Goal: Information Seeking & Learning: Learn about a topic

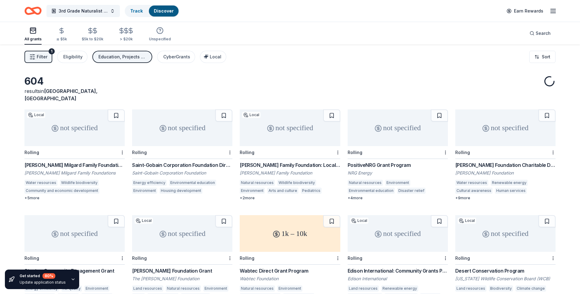
scroll to position [31, 0]
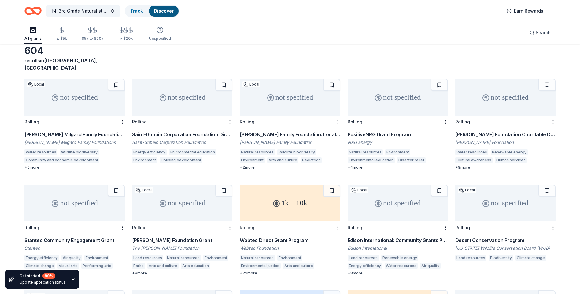
click at [475, 131] on div "Matson Foundation Charitable Donations" at bounding box center [506, 134] width 100 height 7
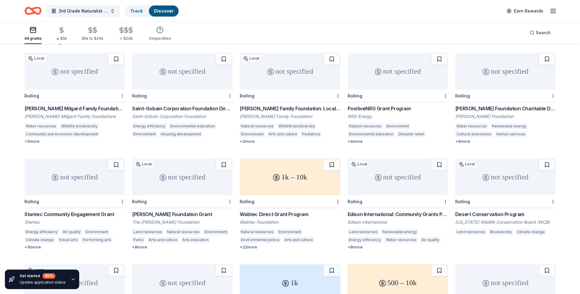
scroll to position [92, 0]
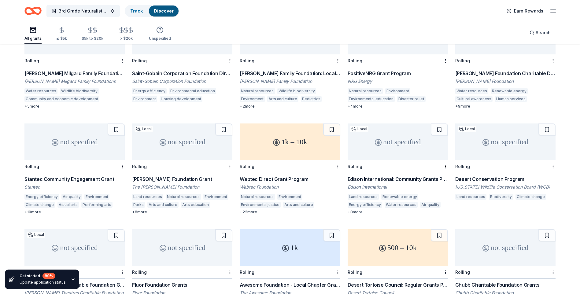
click at [262, 176] on div "Wabtec Direct Grant Program" at bounding box center [290, 179] width 100 height 7
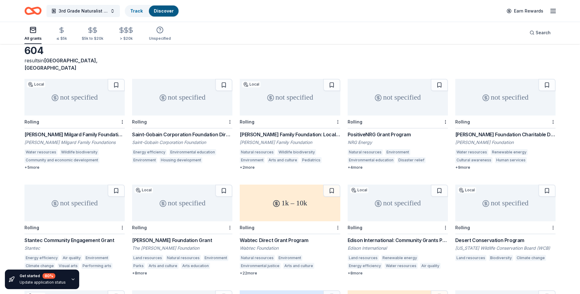
scroll to position [0, 0]
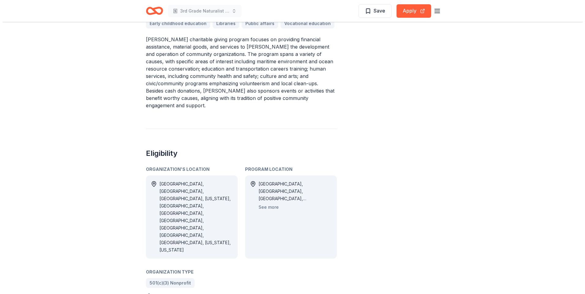
scroll to position [245, 0]
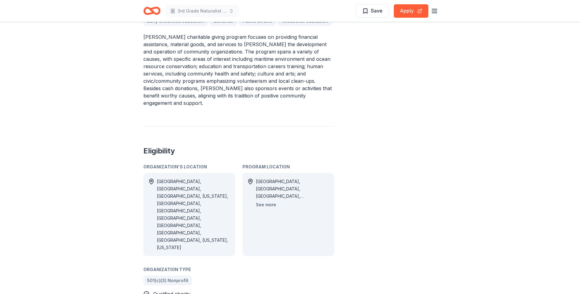
click at [270, 201] on button "See more" at bounding box center [266, 204] width 20 height 7
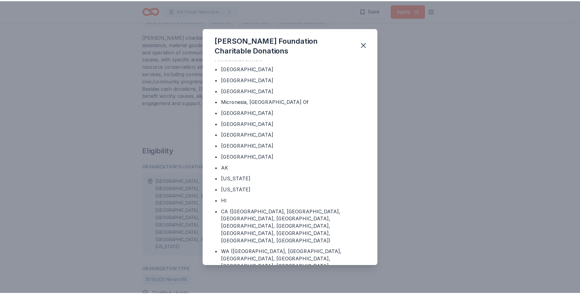
scroll to position [0, 0]
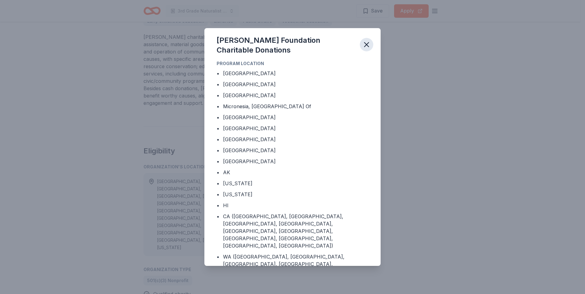
click at [368, 47] on icon "button" at bounding box center [366, 44] width 9 height 9
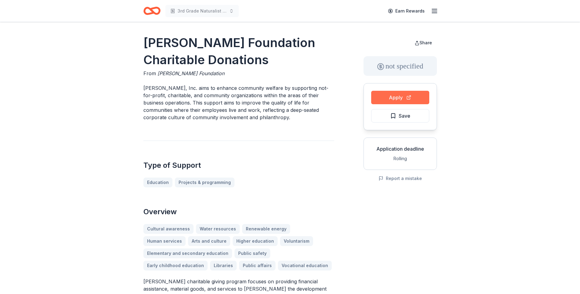
click at [393, 102] on button "Apply" at bounding box center [400, 97] width 58 height 13
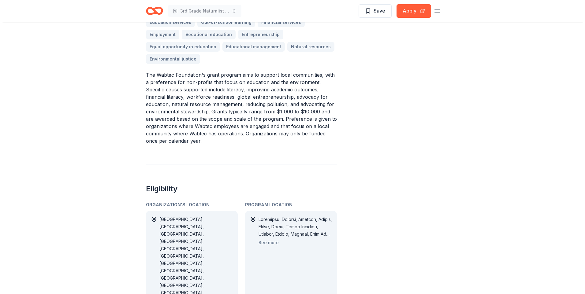
scroll to position [245, 0]
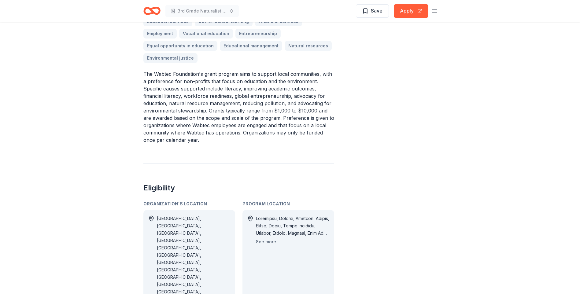
click at [265, 238] on button "See more" at bounding box center [266, 241] width 20 height 7
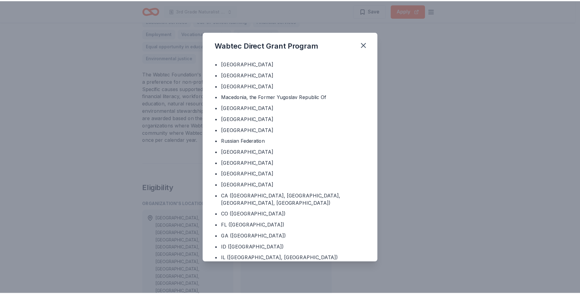
scroll to position [122, 0]
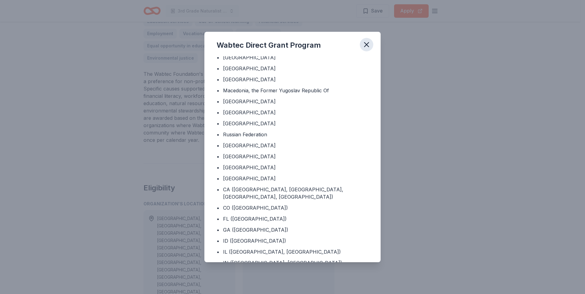
click at [367, 45] on icon "button" at bounding box center [366, 45] width 4 height 4
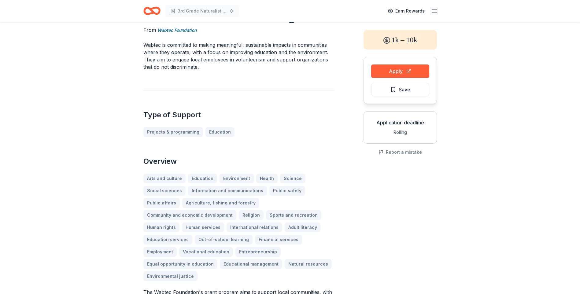
scroll to position [0, 0]
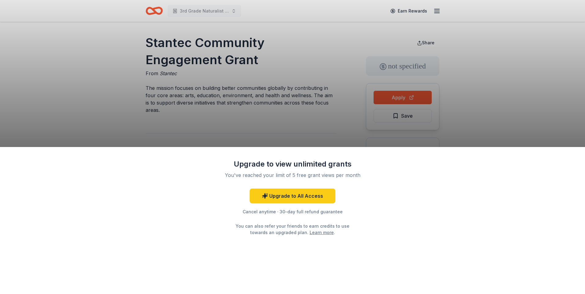
click at [323, 35] on div "Upgrade to view unlimited grants You've reached your limit of 5 free grant view…" at bounding box center [292, 147] width 585 height 294
click at [348, 48] on div "Upgrade to view unlimited grants You've reached your limit of 5 free grant view…" at bounding box center [292, 147] width 585 height 294
click at [405, 92] on div "Upgrade to view unlimited grants You've reached your limit of 5 free grant view…" at bounding box center [292, 147] width 585 height 294
